Goal: Task Accomplishment & Management: Use online tool/utility

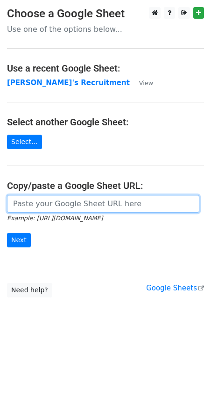
click at [30, 201] on input "url" at bounding box center [103, 204] width 193 height 18
paste input "[URL][DOMAIN_NAME]"
type input "[URL][DOMAIN_NAME]"
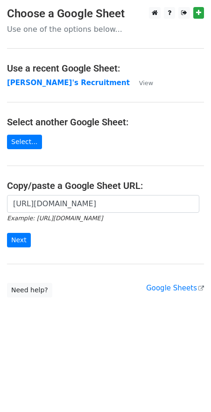
scroll to position [0, 0]
click at [20, 242] on input "Next" at bounding box center [19, 240] width 24 height 14
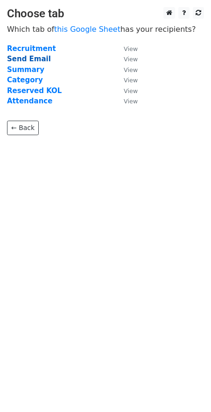
click at [37, 59] on strong "Send Email" at bounding box center [29, 59] width 44 height 8
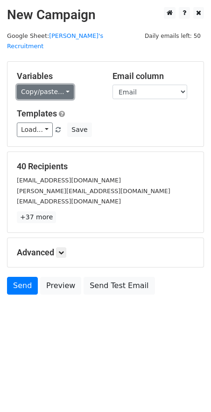
click at [65, 85] on link "Copy/paste..." at bounding box center [45, 92] width 57 height 14
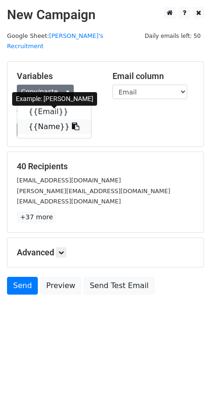
click at [72, 123] on icon at bounding box center [75, 126] width 7 height 7
